Goal: Transaction & Acquisition: Purchase product/service

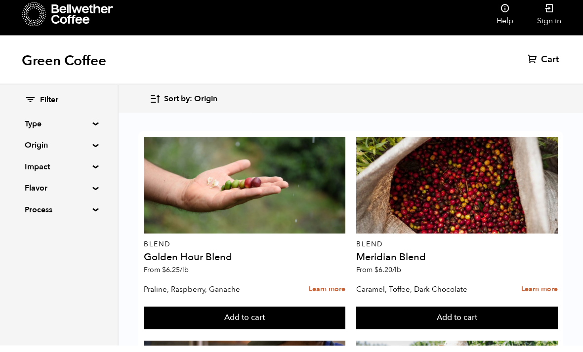
scroll to position [490, 0]
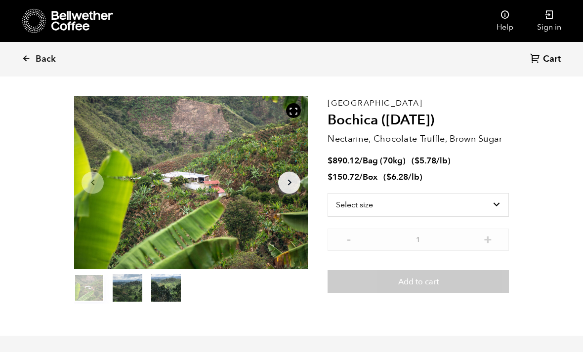
scroll to position [61, 0]
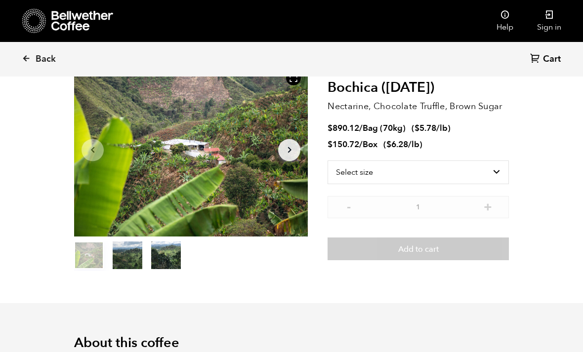
click at [29, 55] on icon at bounding box center [26, 58] width 9 height 9
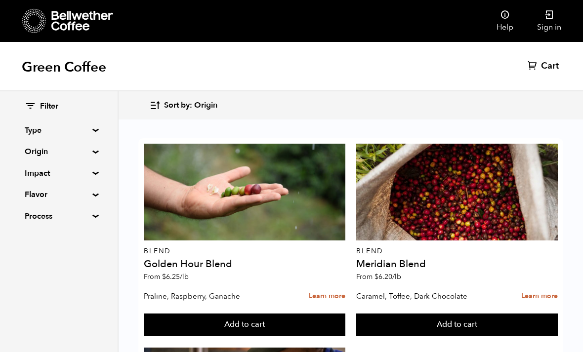
scroll to position [805, 0]
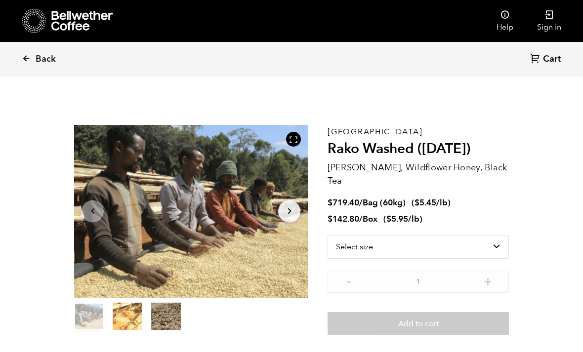
scroll to position [430, 423]
click at [165, 320] on button "item 2" at bounding box center [166, 319] width 30 height 28
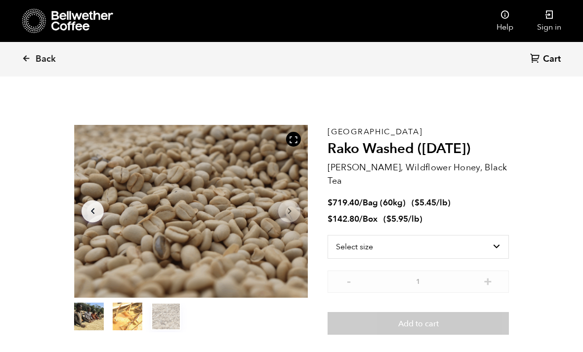
click at [132, 320] on button "item 1" at bounding box center [128, 319] width 30 height 28
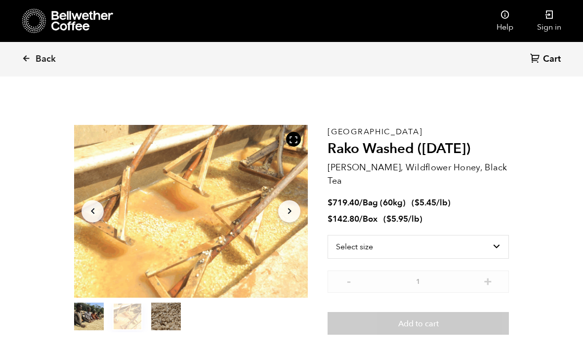
click at [99, 314] on button "item 0" at bounding box center [89, 319] width 30 height 28
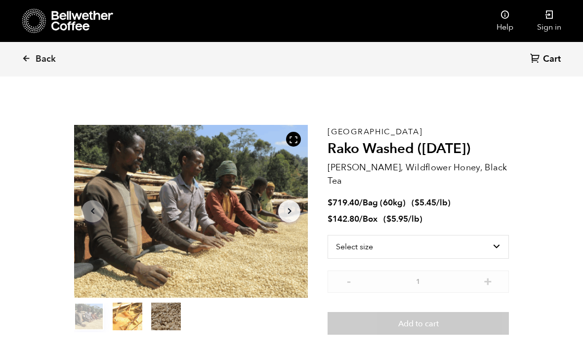
click at [31, 53] on link "Back" at bounding box center [52, 59] width 61 height 34
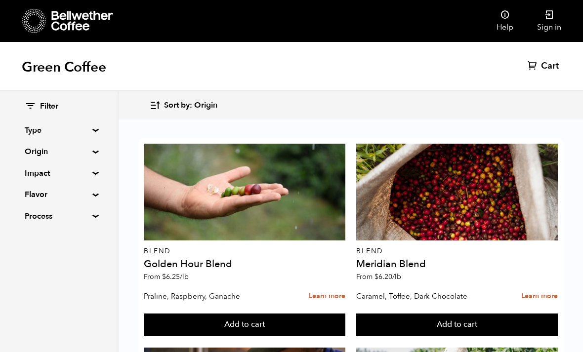
scroll to position [1034, 0]
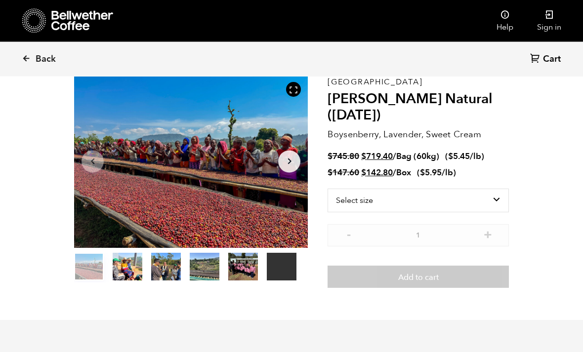
scroll to position [50, 0]
click at [361, 202] on select "Select size Bag (60kg) (132 lbs) Box (24 lbs)" at bounding box center [417, 201] width 181 height 24
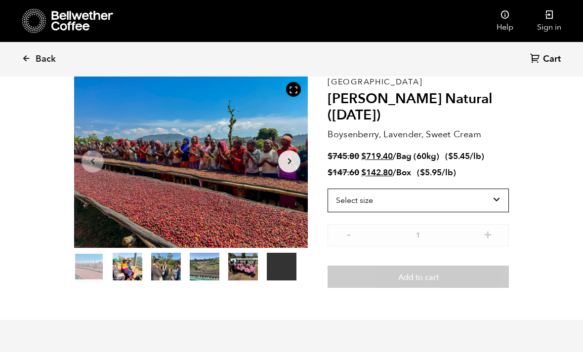
select select "bag-3"
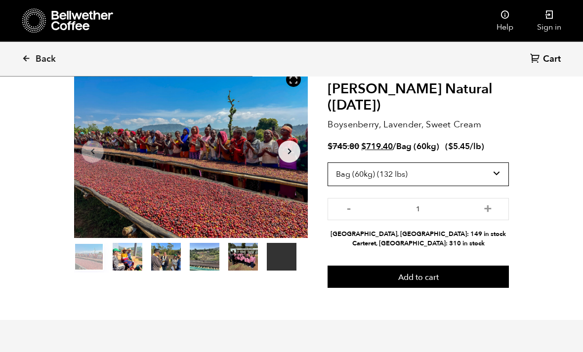
scroll to position [60, 0]
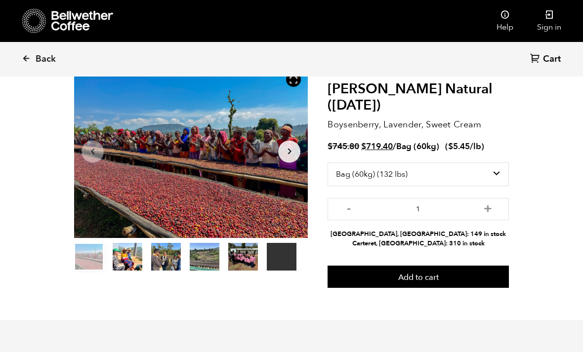
click at [236, 259] on button "item 4" at bounding box center [243, 259] width 30 height 28
click at [230, 262] on button "item 4" at bounding box center [243, 259] width 30 height 28
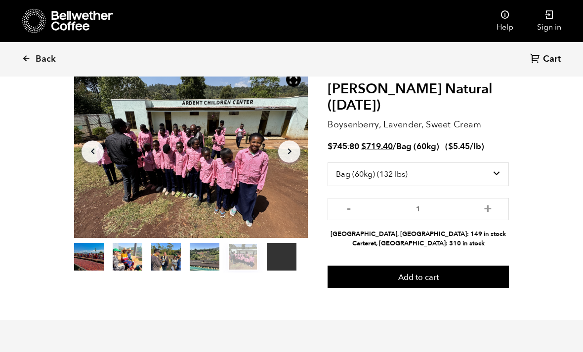
click at [207, 266] on button "item 3" at bounding box center [205, 259] width 30 height 28
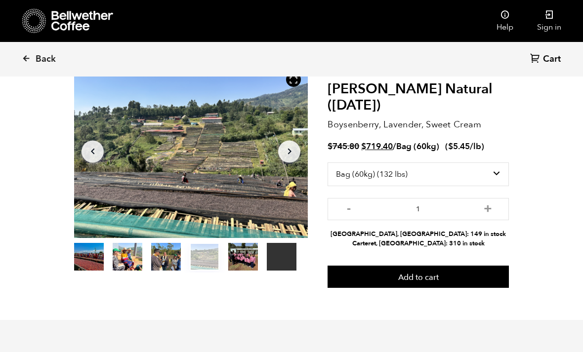
click at [168, 264] on button "item 2" at bounding box center [166, 259] width 30 height 28
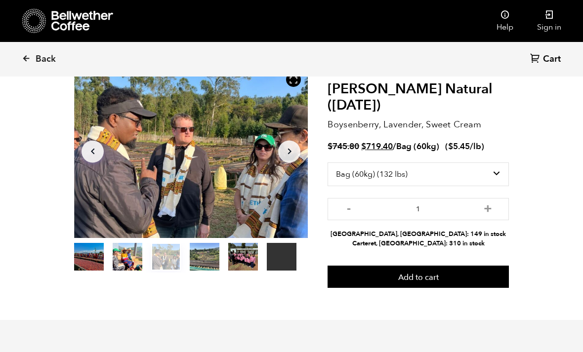
click at [138, 263] on button "item 1" at bounding box center [128, 259] width 30 height 28
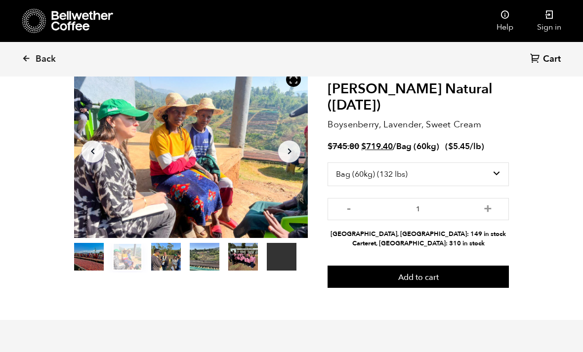
click at [78, 259] on button "item 0" at bounding box center [89, 259] width 30 height 28
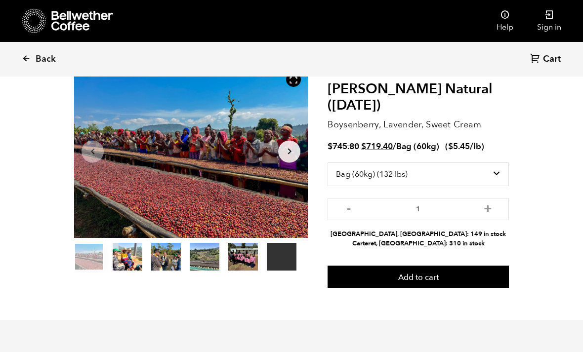
click at [241, 265] on button "item 4" at bounding box center [243, 259] width 30 height 28
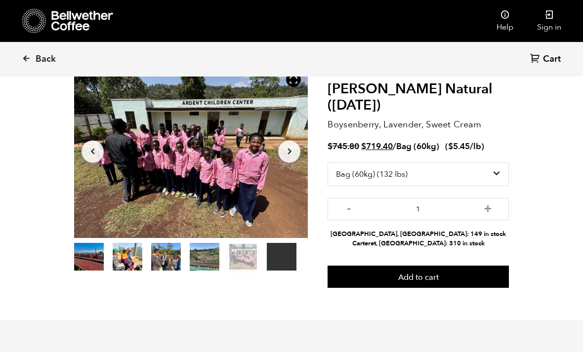
click at [205, 271] on button "item 3" at bounding box center [205, 259] width 30 height 28
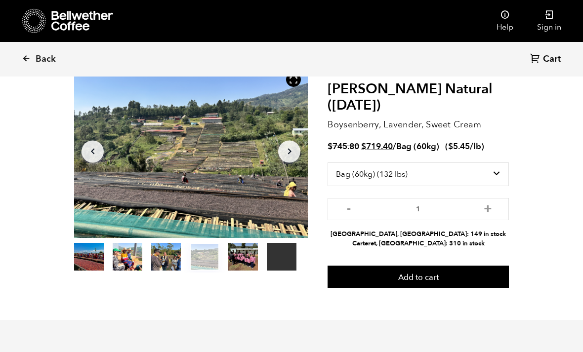
click at [166, 270] on button "item 2" at bounding box center [166, 259] width 30 height 28
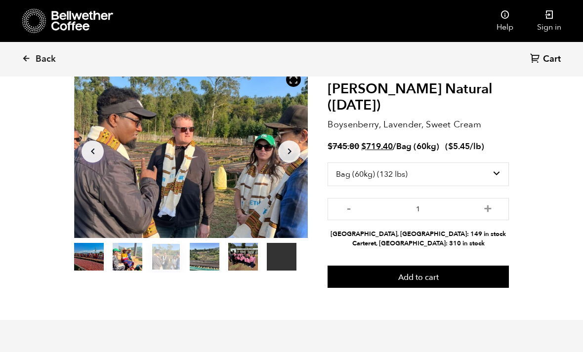
click at [131, 269] on button "item 1" at bounding box center [128, 259] width 30 height 28
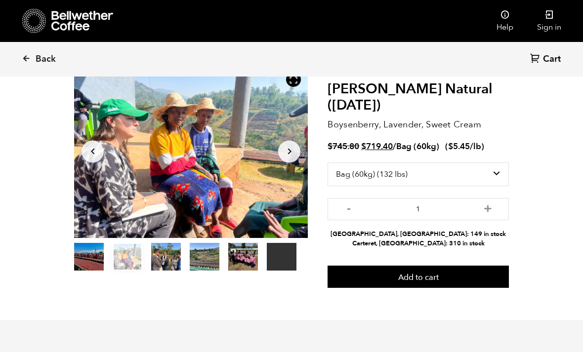
click at [94, 267] on button "item 0" at bounding box center [89, 259] width 30 height 28
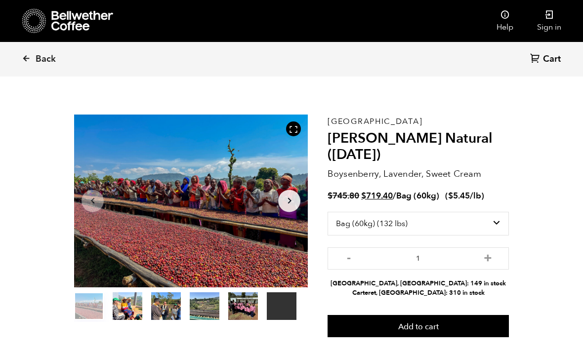
scroll to position [0, 0]
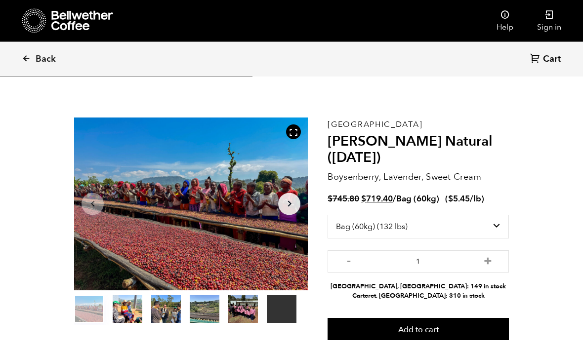
click at [338, 230] on select "Select size Bag (60kg) (132 lbs) Box (24 lbs)" at bounding box center [417, 227] width 181 height 24
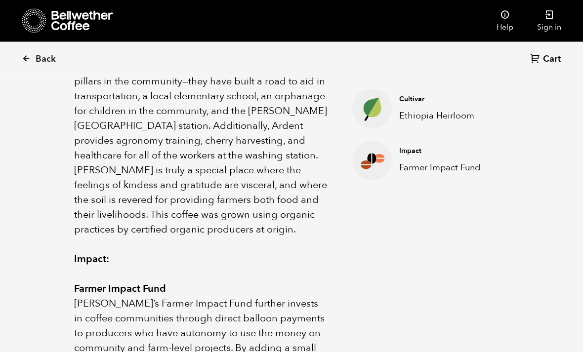
scroll to position [524, 0]
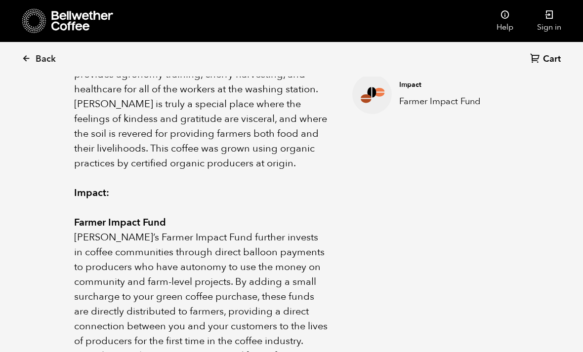
click at [30, 61] on icon at bounding box center [26, 58] width 9 height 9
